Goal: Information Seeking & Learning: Compare options

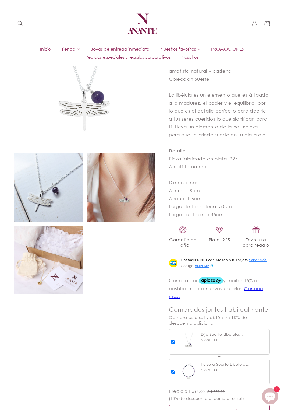
scroll to position [197, 0]
click at [42, 52] on link "Inicio" at bounding box center [46, 49] width 22 height 8
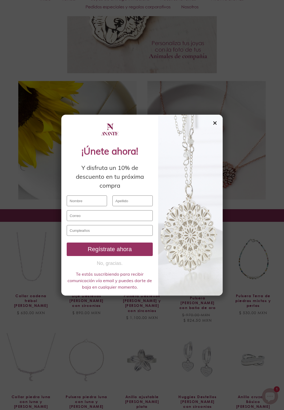
scroll to position [989, 0]
click at [213, 126] on div "✕" at bounding box center [215, 123] width 5 height 6
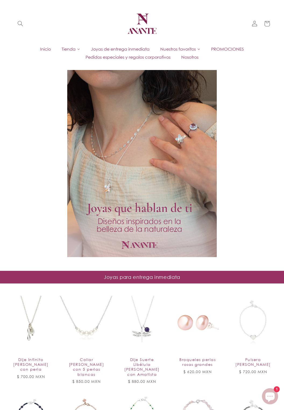
scroll to position [0, 0]
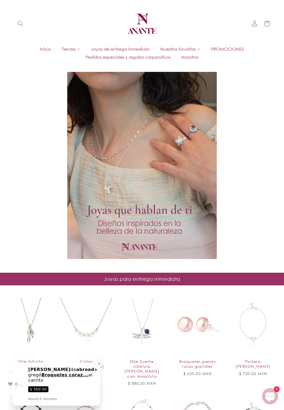
click at [69, 50] on span "Tienda" at bounding box center [69, 49] width 14 height 6
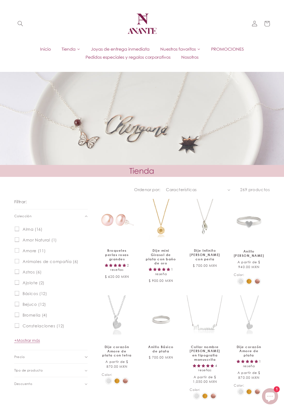
click at [70, 50] on span "Tienda" at bounding box center [69, 49] width 14 height 6
click at [78, 48] on icon at bounding box center [78, 49] width 3 height 3
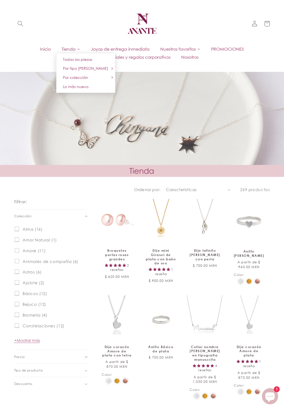
click at [200, 48] on icon at bounding box center [198, 49] width 3 height 3
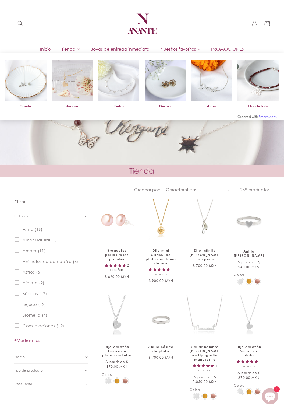
click at [194, 47] on span "Nuestros favoritos" at bounding box center [178, 49] width 36 height 6
click at [213, 32] on header "Inicio Tienda Joyas de entrega inmediata PROMOCIONES Pedidos especiales y regal…" at bounding box center [142, 33] width 284 height 66
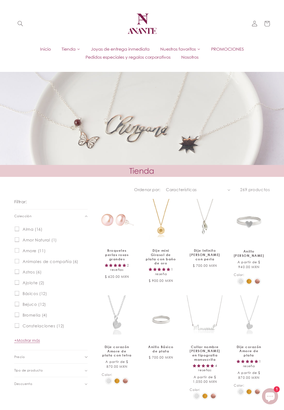
scroll to position [0, 0]
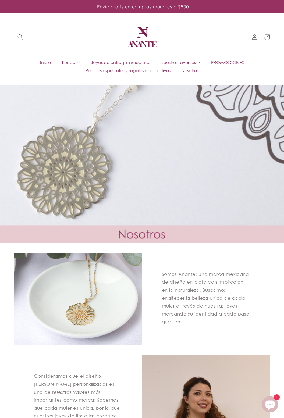
click at [67, 64] on span "Tienda" at bounding box center [69, 62] width 14 height 6
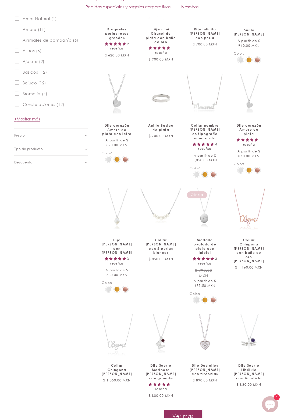
scroll to position [221, 0]
click at [211, 123] on link "Collar nombre [PERSON_NAME] en tipografía manuscrita" at bounding box center [205, 131] width 31 height 17
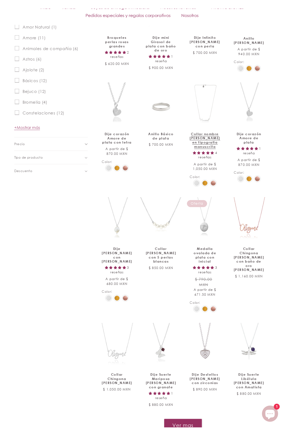
scroll to position [229, 0]
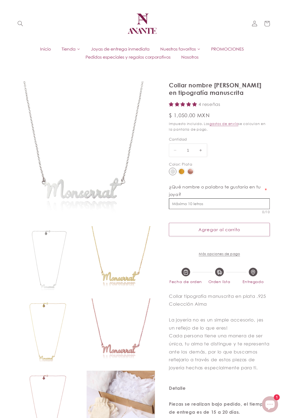
select select "{"isForProduct":true,"id":43652217700506,"title":"Plata","available":true,"pric…"
select select "{"isForProduct":false,"id":43656573911194,"title":"Plata / 1","available":true,…"
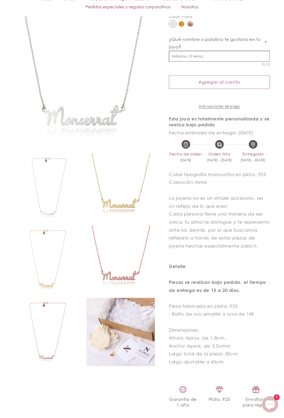
scroll to position [153, 0]
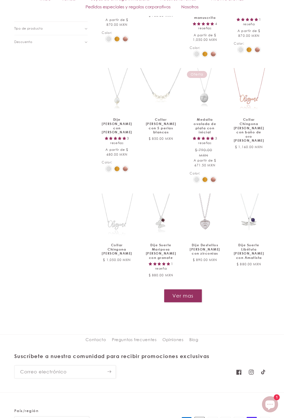
scroll to position [342, 0]
click at [186, 294] on button "Ver mas" at bounding box center [183, 295] width 38 height 13
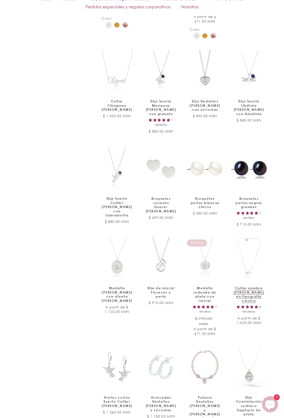
click at [252, 286] on link "Collar nombre de plata en tipografía cursiva" at bounding box center [249, 294] width 31 height 17
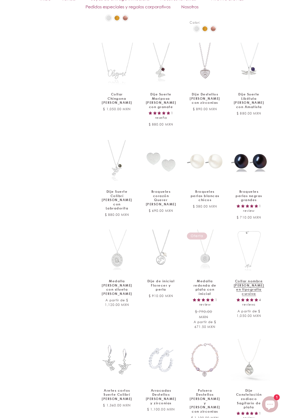
scroll to position [503, 0]
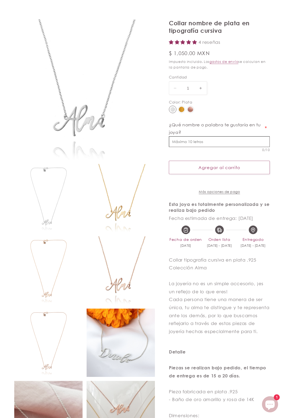
select select "{"isForProduct":true,"id":43652190077082,"title":"Plata","available":true,"pric…"
select select "{"isForProduct":false,"id":43651779035290,"title":"Plata","available":true,"pri…"
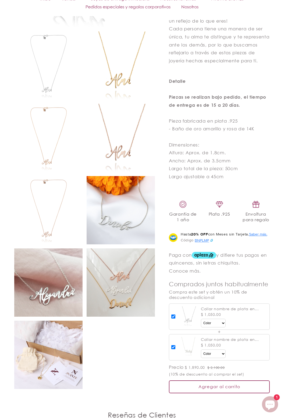
scroll to position [375, 0]
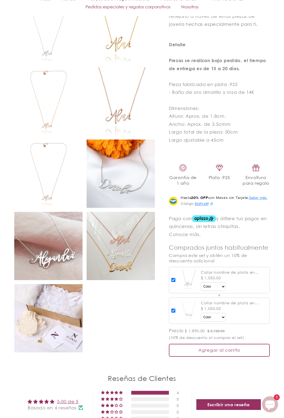
click at [120, 196] on img at bounding box center [121, 174] width 68 height 68
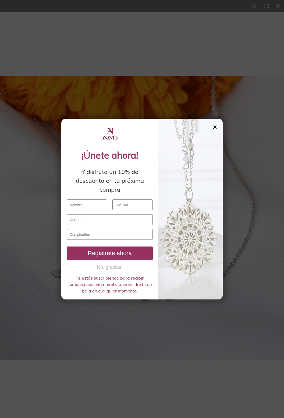
scroll to position [411, 0]
click at [213, 130] on div "✕" at bounding box center [215, 127] width 5 height 6
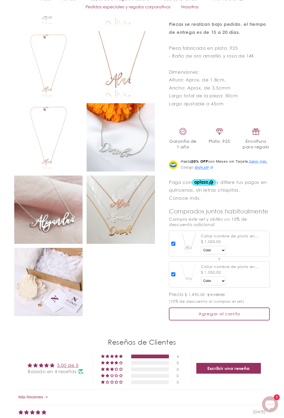
click at [129, 160] on img at bounding box center [121, 137] width 68 height 68
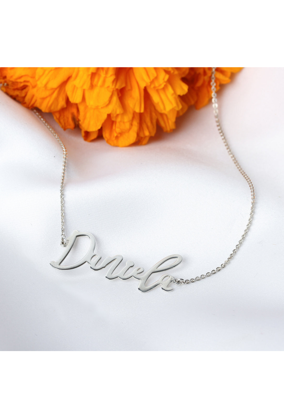
scroll to position [429, 0]
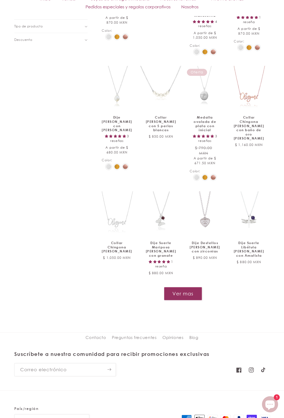
scroll to position [344, 0]
click at [184, 290] on button "Ver mas" at bounding box center [183, 293] width 38 height 13
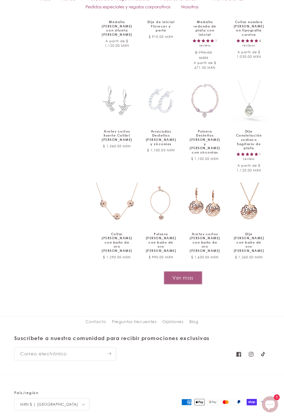
click at [190, 271] on button "Ver mas" at bounding box center [183, 277] width 38 height 13
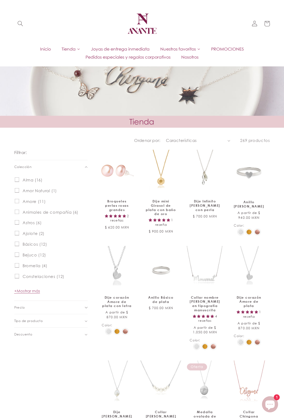
scroll to position [0, 0]
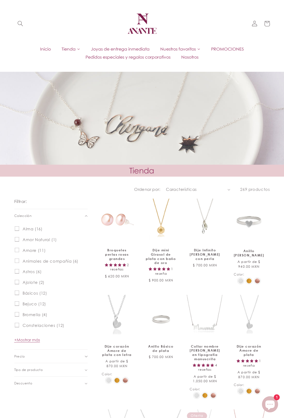
click at [73, 49] on span "Tienda" at bounding box center [69, 49] width 14 height 6
click at [73, 48] on span "Tienda" at bounding box center [69, 49] width 14 height 6
click at [77, 50] on icon at bounding box center [78, 49] width 3 height 3
click at [109, 75] on span at bounding box center [112, 77] width 7 height 7
click at [111, 77] on icon at bounding box center [112, 77] width 3 height 3
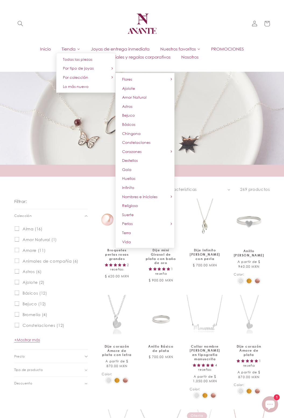
click at [100, 67] on link "Por tipo de joyas" at bounding box center [85, 68] width 59 height 9
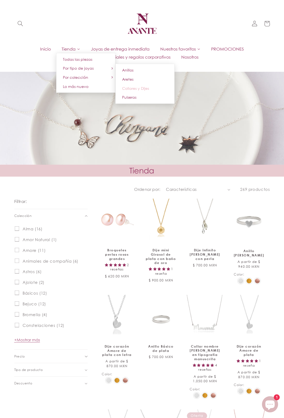
click at [143, 87] on span "Collares y Dijes" at bounding box center [135, 88] width 27 height 5
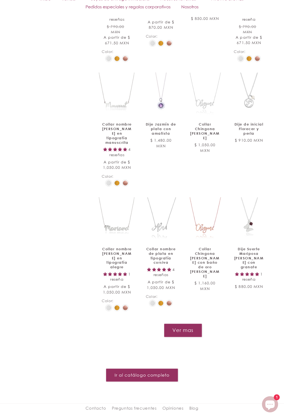
scroll to position [384, 0]
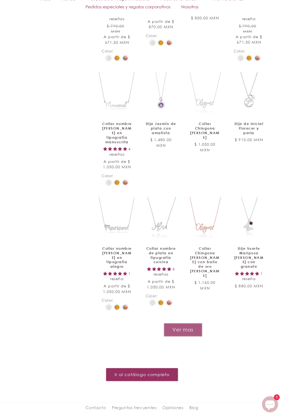
click at [186, 323] on button "Ver mas" at bounding box center [183, 329] width 38 height 13
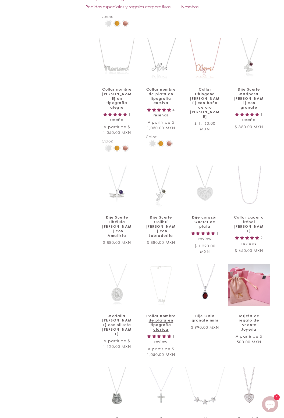
click at [166, 314] on link "Collar nombre de plata en tipografía clásica" at bounding box center [161, 323] width 31 height 18
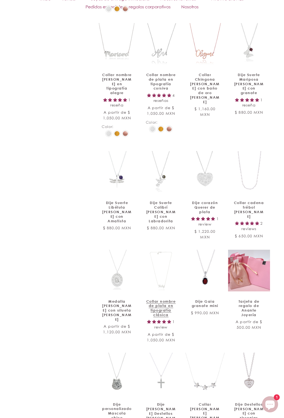
scroll to position [560, 0]
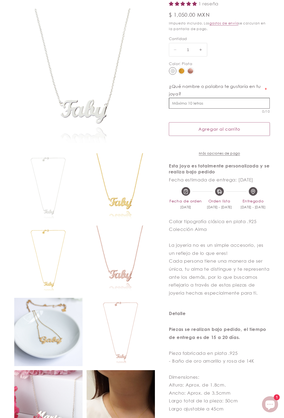
select select "{"isForProduct":true,"id":43651779035290,"title":"Plata","available":true,"pric…"
select select "{"isForProduct":false,"id":43652658462874,"title":"Plata","available":true,"pri…"
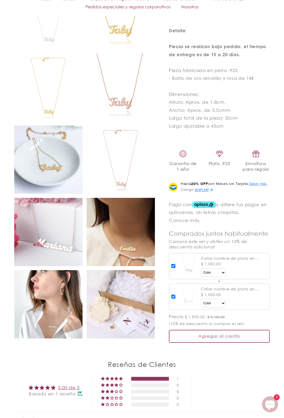
scroll to position [390, 0]
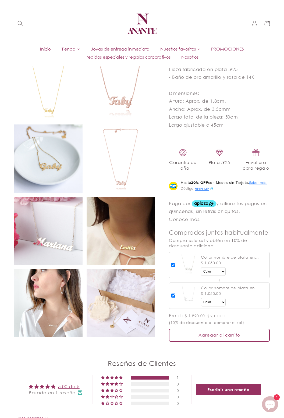
click at [45, 261] on img at bounding box center [48, 231] width 68 height 68
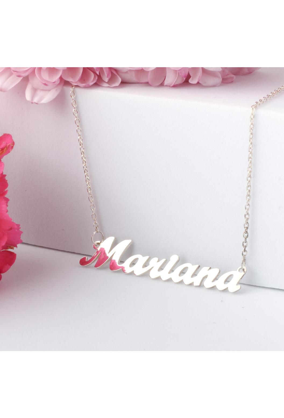
scroll to position [407, 0]
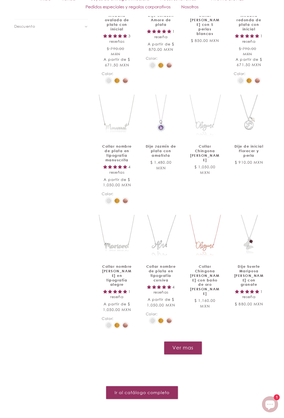
scroll to position [363, 0]
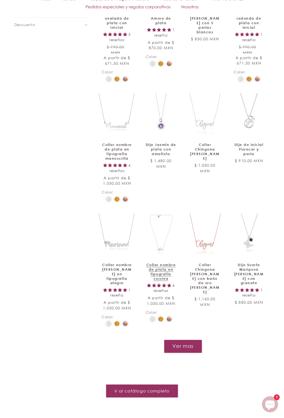
click at [169, 263] on link "Collar nombre de plata en tipografía cursiva" at bounding box center [161, 272] width 31 height 18
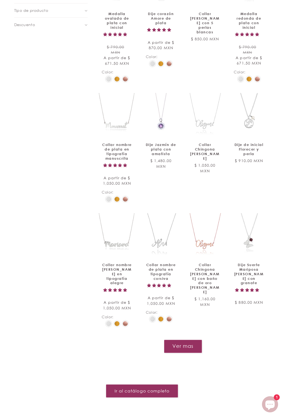
scroll to position [363, 0]
click at [191, 340] on button "Ver mas" at bounding box center [183, 346] width 38 height 13
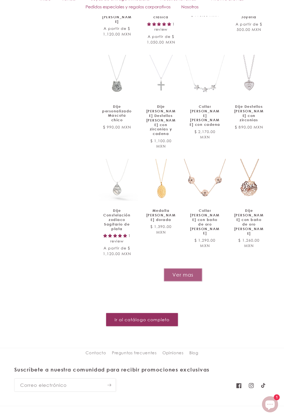
click at [183, 268] on button "Ver mas" at bounding box center [183, 274] width 38 height 13
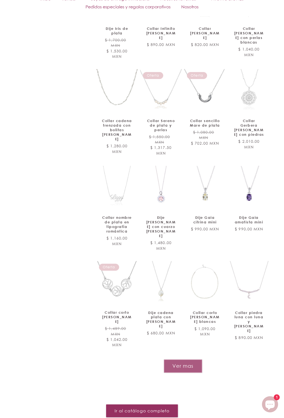
scroll to position [1156, 0]
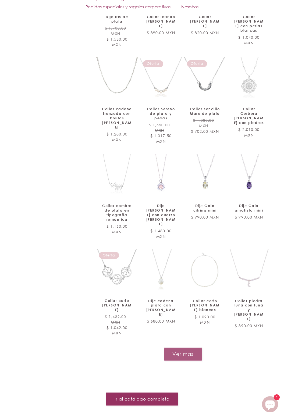
click at [192, 348] on button "Ver mas" at bounding box center [183, 354] width 38 height 13
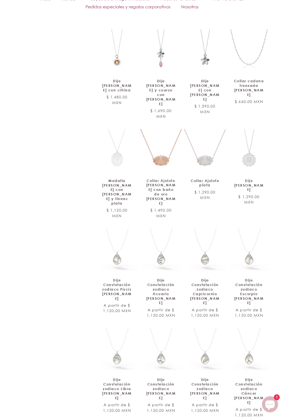
scroll to position [1477, 0]
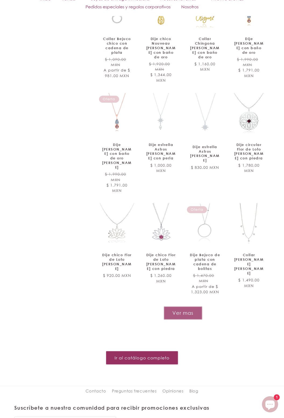
scroll to position [2020, 0]
click at [193, 306] on button "Ver mas" at bounding box center [183, 312] width 38 height 13
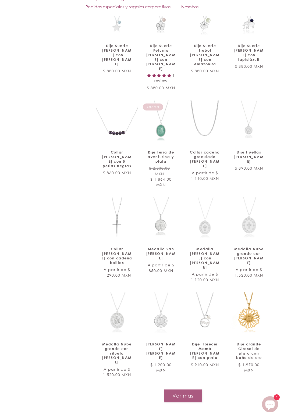
scroll to position [2338, 0]
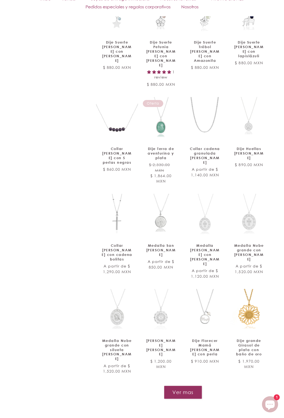
click at [196, 386] on button "Ver mas" at bounding box center [183, 392] width 38 height 13
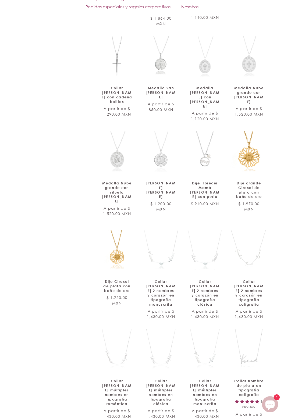
scroll to position [2496, 0]
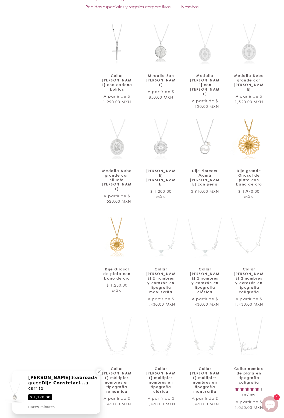
scroll to position [2513, 0]
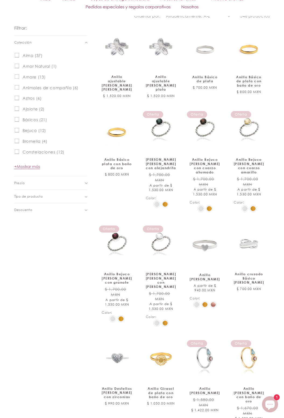
scroll to position [177, 0]
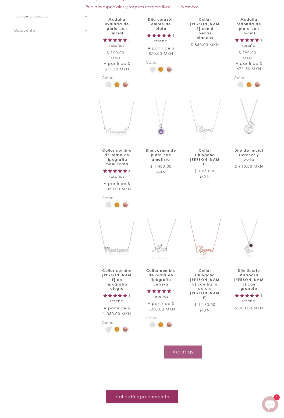
click at [184, 346] on button "Ver mas" at bounding box center [183, 352] width 38 height 13
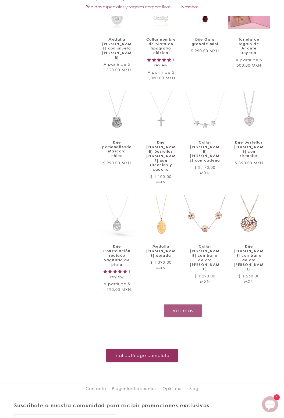
click at [193, 304] on button "Ver mas" at bounding box center [183, 310] width 38 height 13
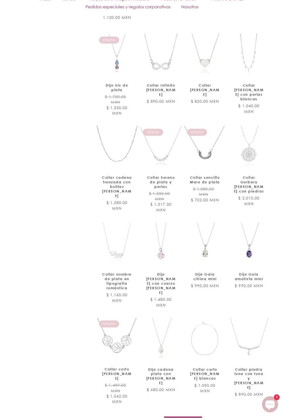
scroll to position [1087, 0]
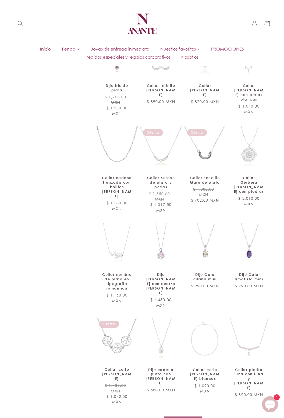
click at [187, 417] on button "Ver mas" at bounding box center [183, 423] width 38 height 13
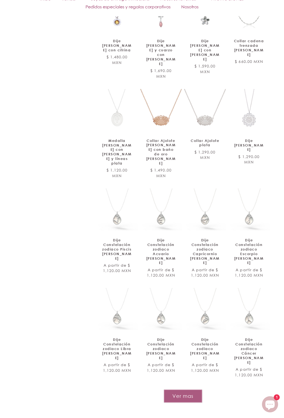
click at [187, 390] on button "Ver mas" at bounding box center [183, 396] width 38 height 13
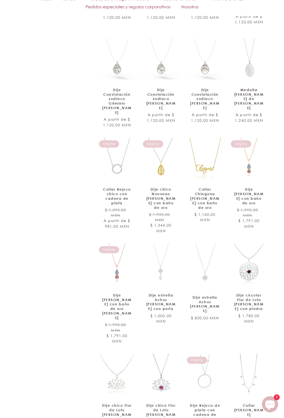
scroll to position [1870, 0]
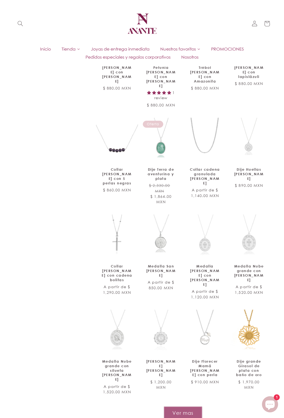
scroll to position [2316, 0]
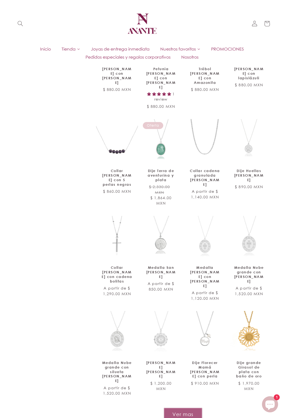
click at [187, 408] on button "Ver mas" at bounding box center [183, 414] width 38 height 13
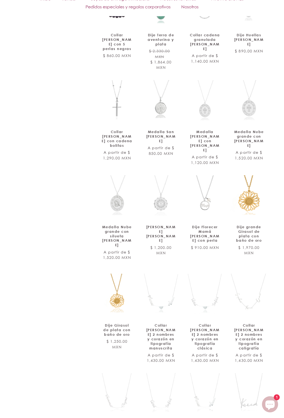
scroll to position [2453, 0]
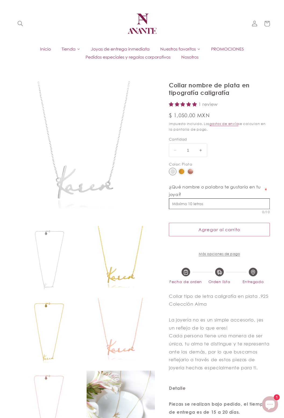
select select "{"isForProduct":true,"id":43652658462874,"title":"Plata","available":true,"pric…"
select select "{"isForProduct":false,"id":43651779035290,"title":"Plata","available":true,"pri…"
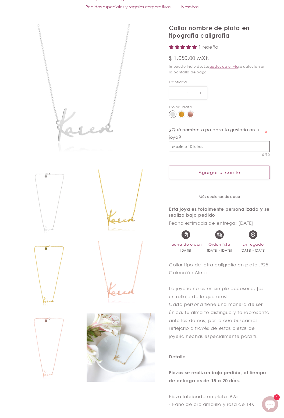
scroll to position [58, 0]
click at [142, 356] on img at bounding box center [121, 347] width 68 height 68
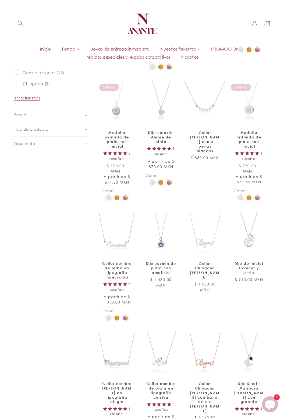
scroll to position [244, 0]
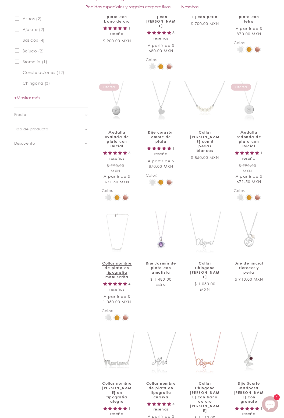
click at [113, 261] on link "Collar nombre de plata en tipografía manuscrita" at bounding box center [117, 270] width 31 height 18
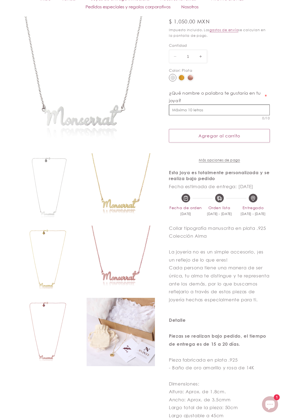
select select "{"isForProduct":true,"id":43652217700506,"title":"Plata","available":true,"pric…"
select select "{"isForProduct":false,"id":43656573911194,"title":"Plata / 1","available":true,…"
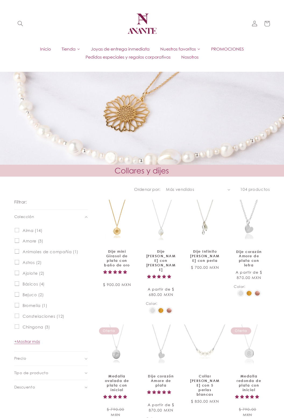
scroll to position [256, 0]
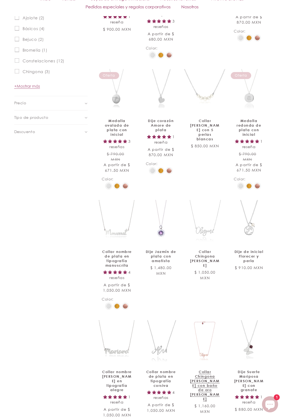
click at [207, 370] on link "Collar Chingona [PERSON_NAME] con baño de oro [PERSON_NAME]" at bounding box center [205, 386] width 31 height 32
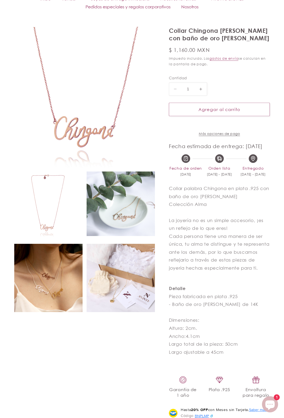
scroll to position [62, 0]
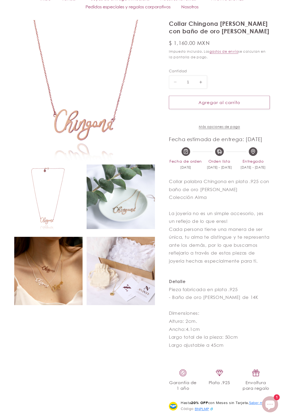
click at [282, 251] on section "Ir directamente a la información del producto Abrir elemento multimedia 1 en un…" at bounding box center [142, 292] width 284 height 564
click at [32, 274] on img at bounding box center [48, 271] width 68 height 68
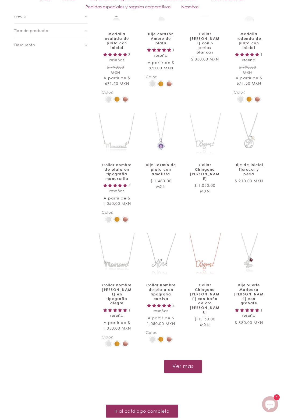
scroll to position [343, 0]
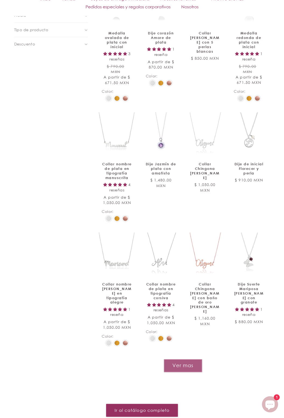
click at [192, 359] on button "Ver mas" at bounding box center [183, 365] width 38 height 13
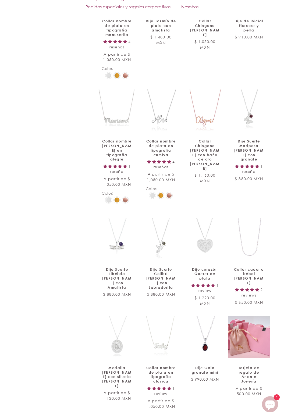
scroll to position [487, 0]
click at [162, 366] on link "Collar nombre de plata en tipografía clásica" at bounding box center [161, 375] width 31 height 18
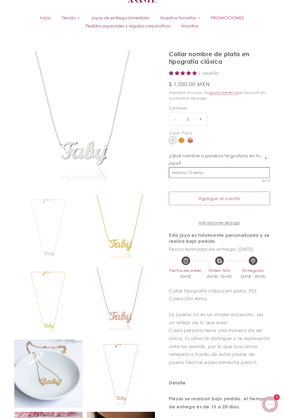
select select "{"isForProduct":true,"id":43651779035290,"title":"Plata","available":true,"pric…"
select select "{"isForProduct":false,"id":43652658462874,"title":"Plata","available":true,"pri…"
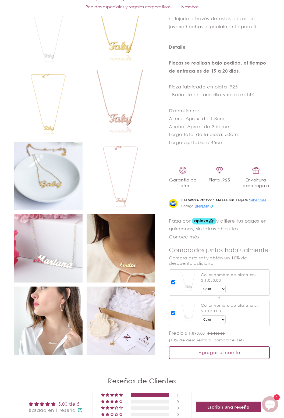
scroll to position [390, 0]
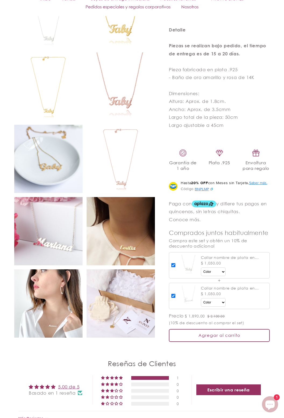
click at [38, 173] on img at bounding box center [48, 159] width 68 height 68
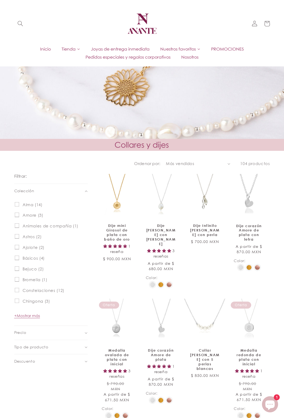
scroll to position [26, 0]
click at [32, 316] on span "+ Mostrar más" at bounding box center [27, 315] width 26 height 5
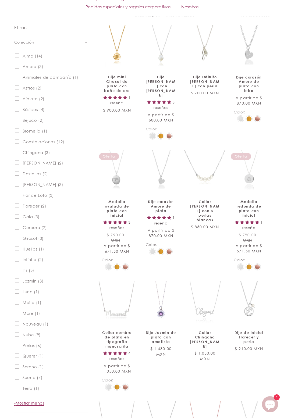
scroll to position [175, 0]
click at [33, 68] on span "Amore (3)" at bounding box center [33, 66] width 21 height 5
click at [19, 68] on input "Amore (3) Amore (3 productos)" at bounding box center [17, 66] width 5 height 5
checkbox input "true"
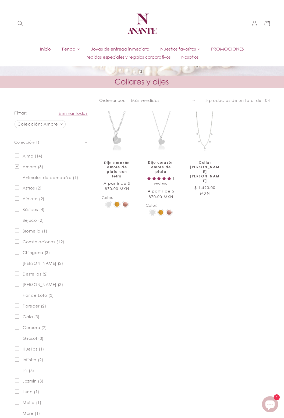
scroll to position [89, 0]
click at [17, 157] on input "Alma (14) Alma (14 productos)" at bounding box center [17, 156] width 5 height 5
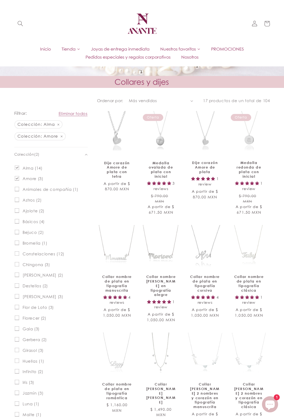
click at [17, 167] on icon at bounding box center [17, 168] width 3 height 2
click at [17, 167] on input "Alma (14) Alma (14 productos)" at bounding box center [17, 167] width 5 height 5
checkbox input "false"
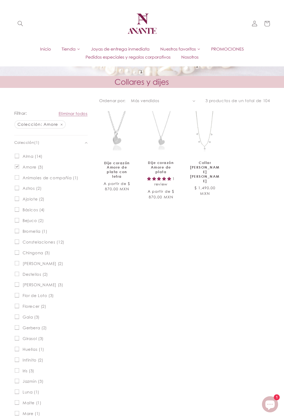
click at [18, 176] on input "Animales de compañía (1) Animales de compañía (1 producto)" at bounding box center [17, 177] width 5 height 5
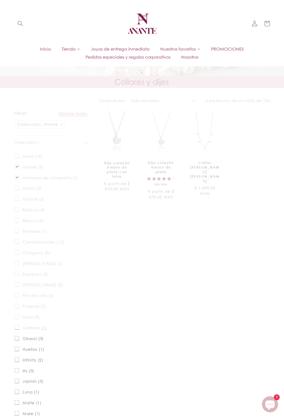
click at [22, 166] on div at bounding box center [142, 120] width 284 height 418
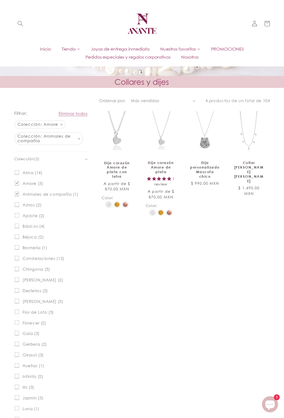
click at [19, 194] on input "Animales de compañía (1) Animales de compañía (1 producto)" at bounding box center [17, 194] width 5 height 5
checkbox input "false"
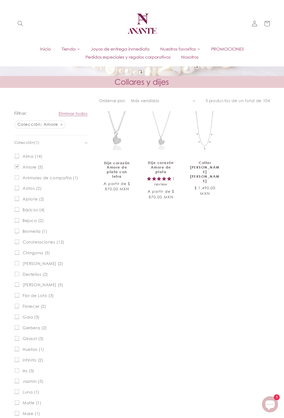
click at [18, 166] on icon at bounding box center [17, 167] width 3 height 2
click at [18, 166] on input "Amore (3) Amore (3 productos)" at bounding box center [17, 167] width 5 height 5
checkbox input "false"
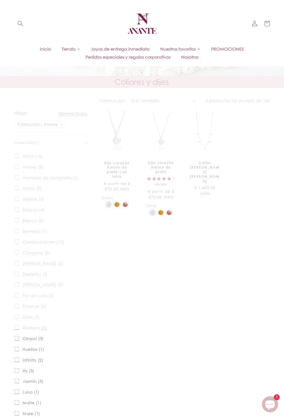
click at [36, 156] on div at bounding box center [142, 120] width 284 height 418
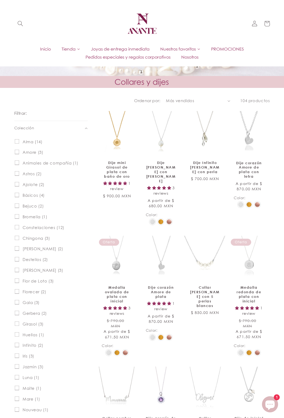
click at [37, 141] on span "Alma (14)" at bounding box center [33, 141] width 20 height 5
click at [19, 141] on input "Alma (14) Alma (14 productos)" at bounding box center [17, 141] width 5 height 5
checkbox input "true"
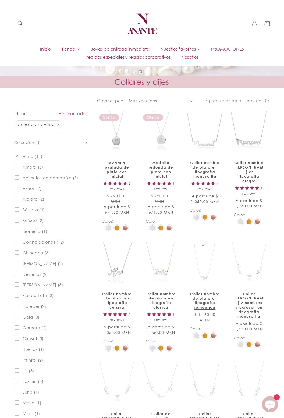
click at [207, 292] on link "Collar nombre de plata en tipografía romántica" at bounding box center [205, 301] width 31 height 18
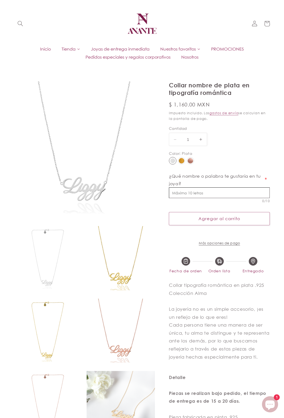
select select "{"isForProduct":true,"id":43652235198618,"title":"Plata","available":true,"pric…"
select select "{"isForProduct":false,"id":43656953200794,"title":"Plata / 1","available":true,…"
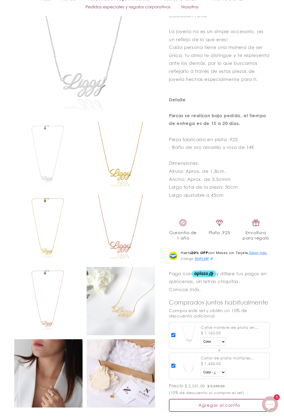
scroll to position [308, 0]
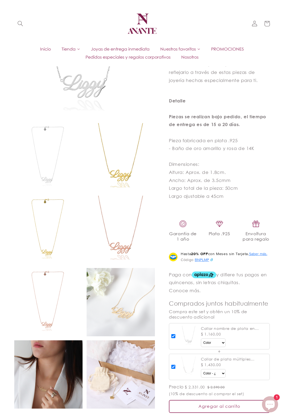
click at [54, 405] on img at bounding box center [48, 374] width 68 height 68
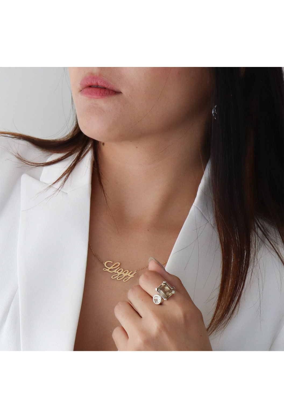
scroll to position [325, 0]
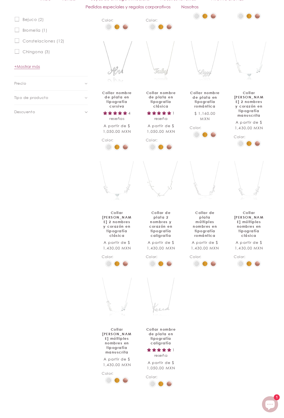
scroll to position [290, 0]
click at [163, 211] on link "Collar de plata 2 nombres y corazón en tipografía caligrafía" at bounding box center [161, 224] width 31 height 27
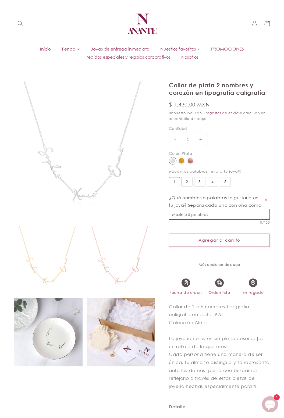
select select "{"isForProduct":true,"id":43656970272922,"title":"Plata / 1","available":true,"…"
select select "{"isForProduct":false,"id":43657082011802,"title":"Plata","available":true,"pri…"
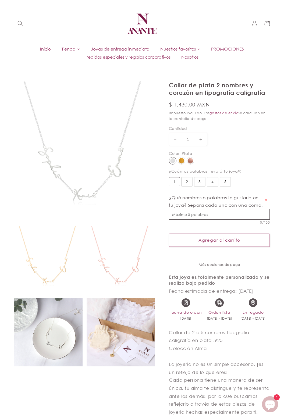
click at [60, 335] on img at bounding box center [48, 332] width 68 height 68
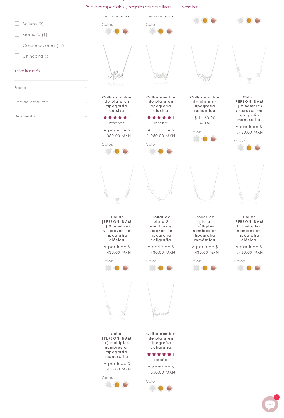
scroll to position [290, 0]
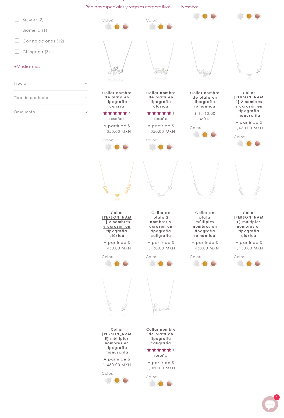
click at [117, 211] on link "Collar [PERSON_NAME] 2 nombres y corazón en tipografía clásica" at bounding box center [117, 224] width 31 height 27
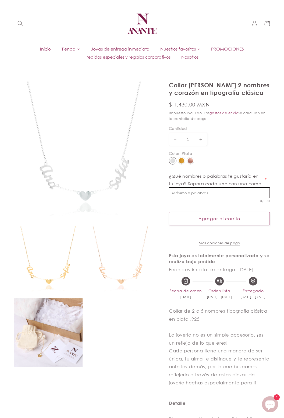
select select "{"isForProduct":true,"id":43657082011802,"title":"Plata","available":true,"pric…"
select select "{"isForProduct":false,"id":43656620081306,"title":"Plata / 1","available":true,…"
click at [115, 149] on img at bounding box center [84, 152] width 141 height 141
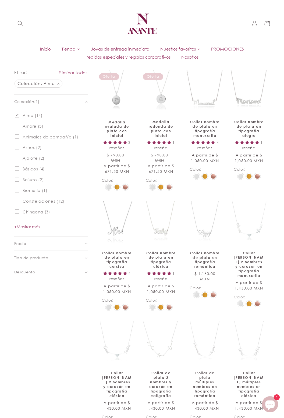
scroll to position [120, 0]
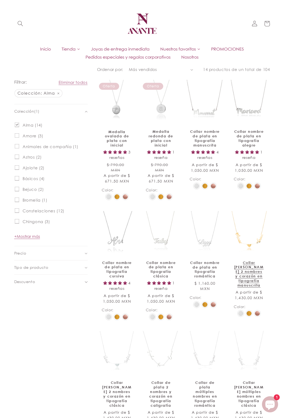
click at [259, 261] on link "Collar [PERSON_NAME] 2 nombres y corazón en tipografía manuscrita" at bounding box center [249, 274] width 31 height 27
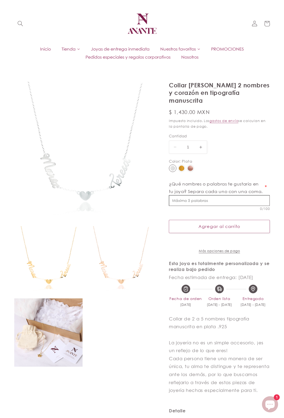
select select "{"isForProduct":true,"id":43657083715738,"title":"Plata","available":true,"pric…"
select select "{"isForProduct":false,"id":43657082011802,"title":"Plata","available":true,"pri…"
click at [96, 157] on img at bounding box center [84, 152] width 141 height 141
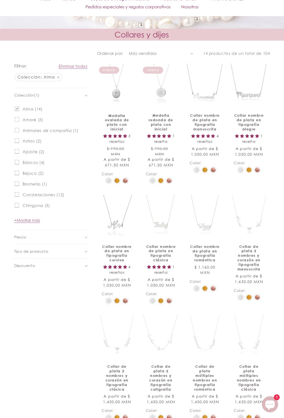
scroll to position [120, 0]
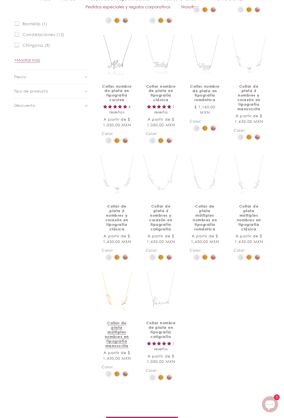
click at [121, 321] on link "Collar de plata múltiples nombres en tipografía manuscrita" at bounding box center [117, 334] width 31 height 27
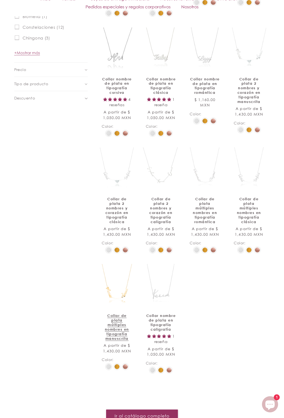
scroll to position [314, 0]
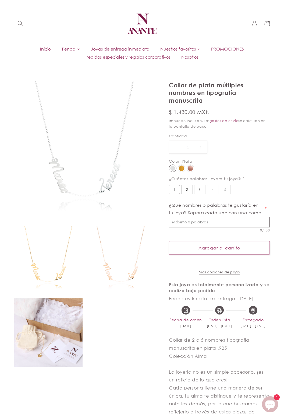
select select "{"isForProduct":true,"id":43656573911194,"title":"Plata / 1","available":true,"…"
select select "{"isForProduct":false,"id":43652217700506,"title":"Plata","available":true,"pri…"
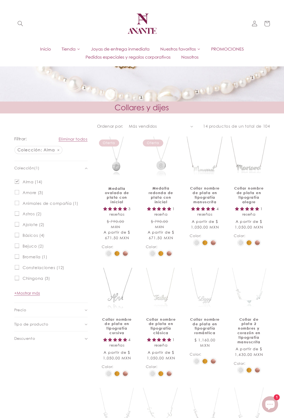
scroll to position [62, 0]
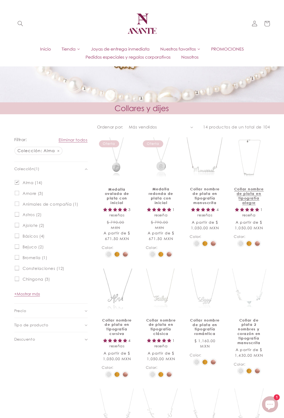
click at [248, 187] on link "Collar nombre de plata en tipografía alegre" at bounding box center [249, 196] width 31 height 18
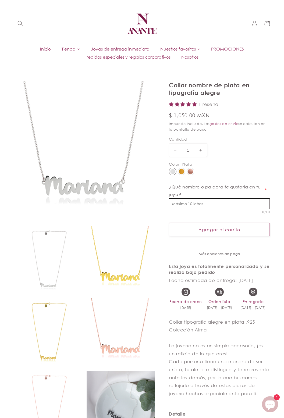
select select "{"isForProduct":true,"id":43652540760218,"title":"Plata","available":true,"pric…"
select select "{"isForProduct":false,"id":43653099258010,"title":"Plata","available":true,"pri…"
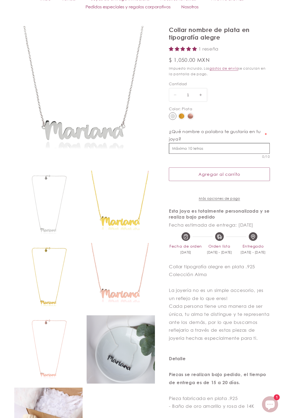
scroll to position [57, 0]
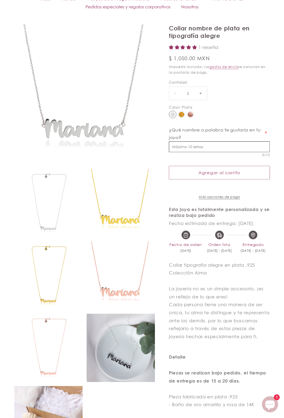
click at [124, 353] on img at bounding box center [121, 348] width 68 height 68
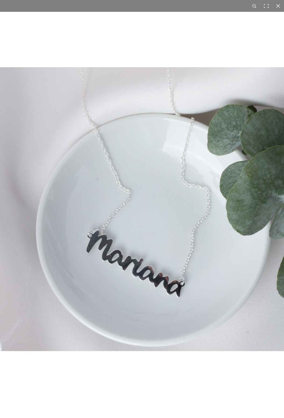
scroll to position [74, 0]
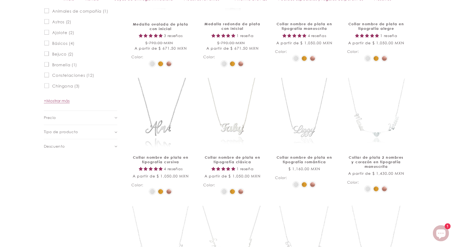
scroll to position [311, 0]
click at [284, 155] on link "Collar nombre de plata en tipografía romántica" at bounding box center [304, 159] width 58 height 9
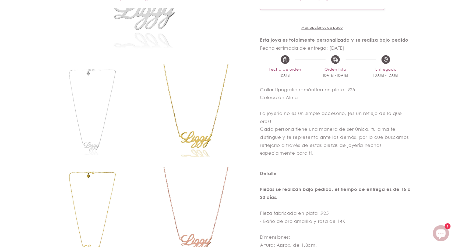
select select "{"isForProduct":true,"id":43652235198618,"title":"Plata","available":true,"pric…"
select select "{"isForProduct":false,"id":43656953200794,"title":"Plata / 1","available":true,…"
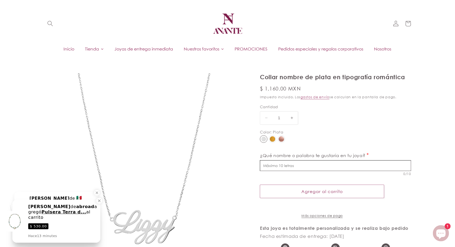
click at [101, 48] on icon at bounding box center [102, 49] width 3 height 3
click at [132, 68] on span at bounding box center [135, 68] width 7 height 7
click at [134, 68] on icon at bounding box center [135, 68] width 3 height 3
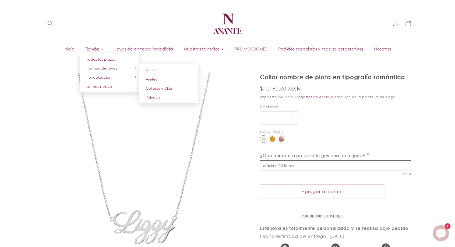
click at [165, 71] on link "Anillos" at bounding box center [168, 70] width 59 height 9
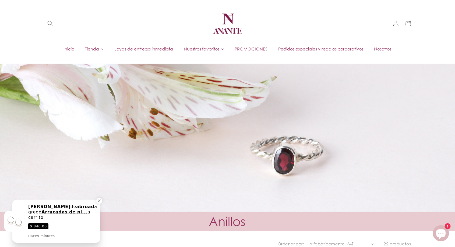
click at [146, 49] on span "Joyas de entrega inmediata" at bounding box center [144, 49] width 59 height 6
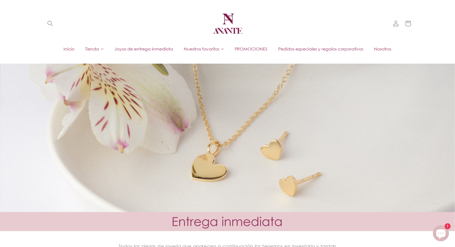
click at [94, 52] on link "Tienda" at bounding box center [94, 49] width 29 height 8
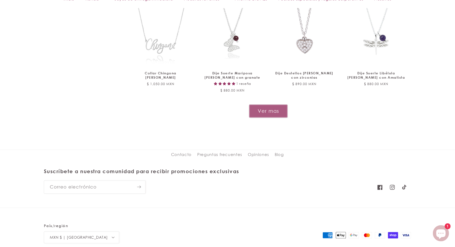
click at [267, 115] on button "Ver mas" at bounding box center [268, 111] width 38 height 13
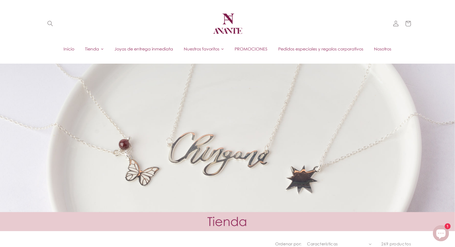
click at [101, 49] on icon at bounding box center [102, 49] width 2 height 1
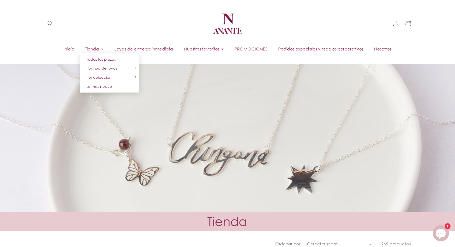
click at [134, 68] on icon at bounding box center [135, 68] width 3 height 3
click at [134, 69] on icon at bounding box center [135, 68] width 3 height 3
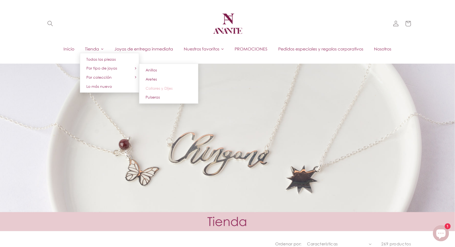
click at [165, 89] on span "Collares y Dijes" at bounding box center [159, 88] width 27 height 5
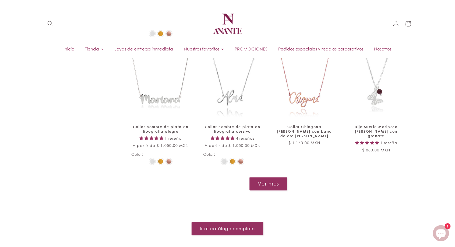
scroll to position [597, 0]
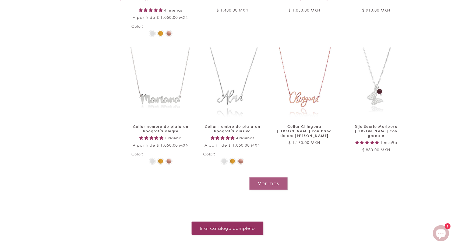
click at [272, 183] on button "Ver mas" at bounding box center [268, 183] width 38 height 13
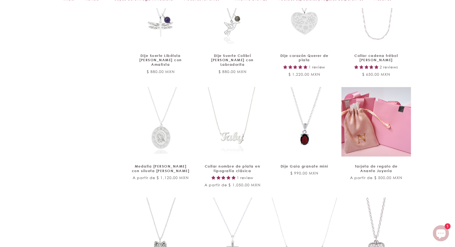
scroll to position [802, 0]
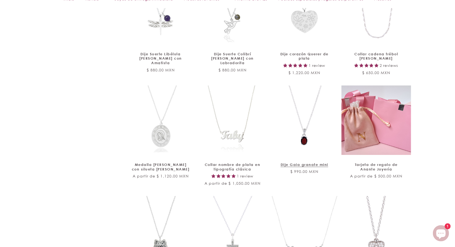
click at [303, 163] on link "Dije Gaia granate mini" at bounding box center [304, 165] width 58 height 5
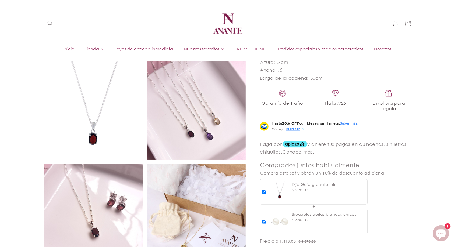
scroll to position [277, 0]
click at [107, 136] on img at bounding box center [93, 111] width 99 height 99
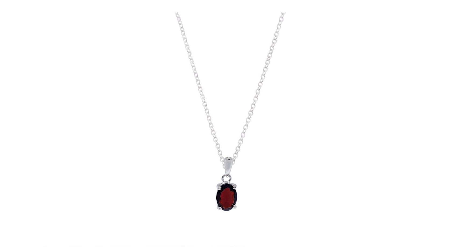
scroll to position [294, 0]
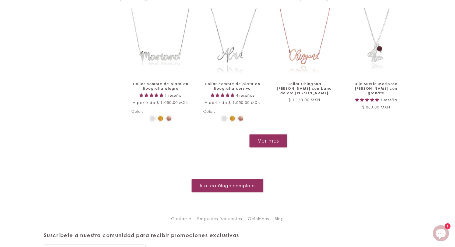
scroll to position [641, 0]
click at [270, 138] on button "Ver mas" at bounding box center [268, 140] width 38 height 13
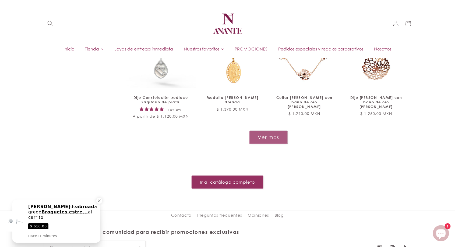
scroll to position [1088, 0]
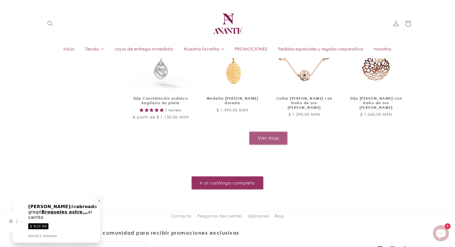
click at [273, 135] on button "Ver mas" at bounding box center [268, 138] width 38 height 13
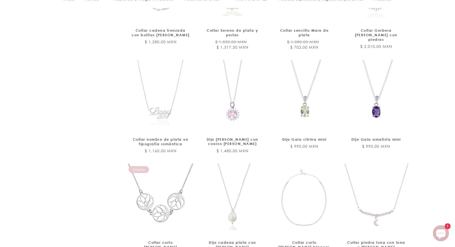
scroll to position [1377, 0]
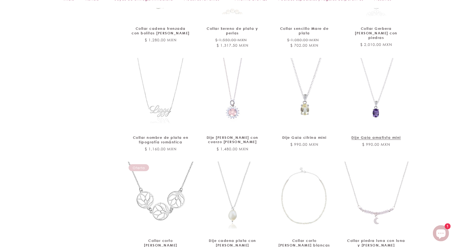
click at [381, 136] on link "Dije Gaia amatista mini" at bounding box center [376, 138] width 58 height 5
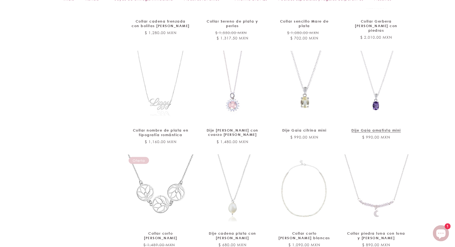
scroll to position [1394, 0]
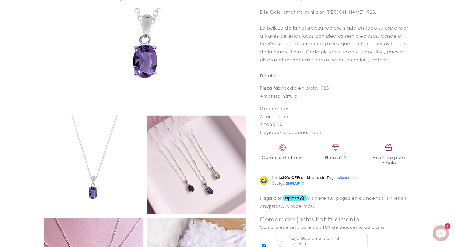
scroll to position [215, 0]
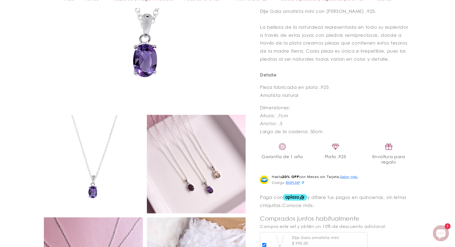
click at [94, 175] on img at bounding box center [93, 164] width 99 height 99
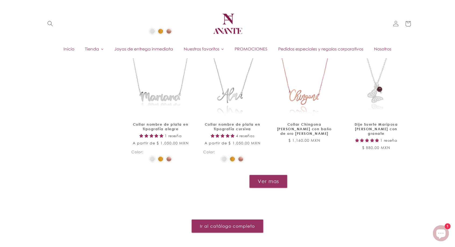
scroll to position [598, 0]
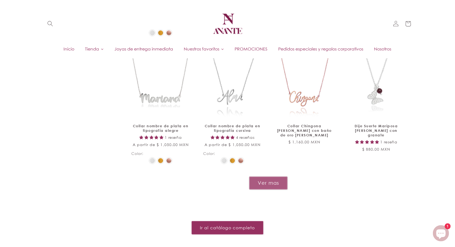
click at [275, 180] on button "Ver mas" at bounding box center [268, 183] width 38 height 13
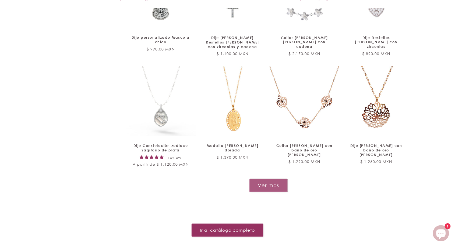
click at [277, 180] on button "Ver mas" at bounding box center [268, 185] width 38 height 13
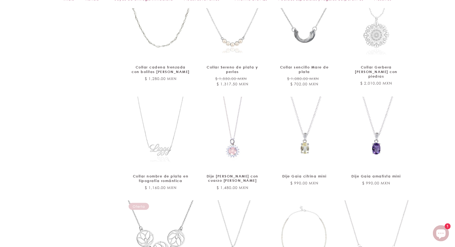
scroll to position [1339, 0]
click at [379, 174] on link "Dije Gaia amatista mini" at bounding box center [376, 176] width 58 height 5
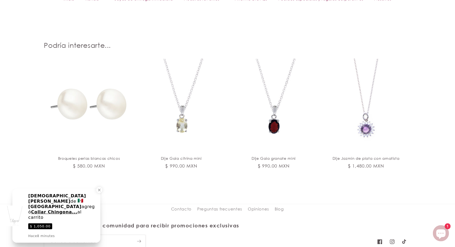
scroll to position [596, 0]
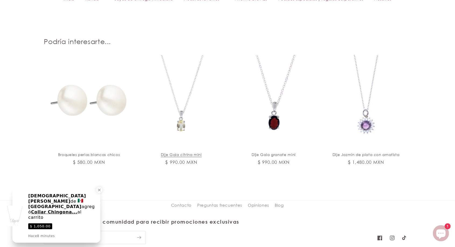
click at [186, 153] on link "Dije Gaia citrina mini" at bounding box center [181, 155] width 79 height 5
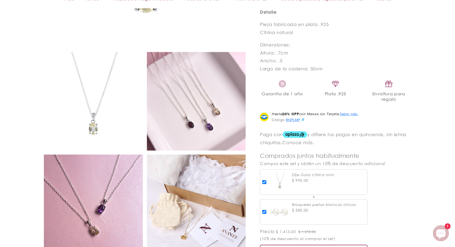
scroll to position [275, 0]
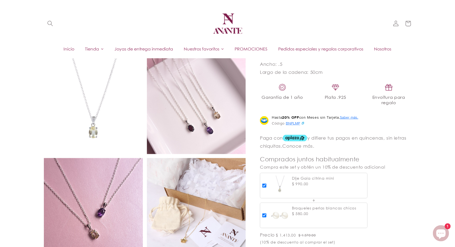
click at [111, 119] on img at bounding box center [93, 104] width 99 height 99
